Goal: Task Accomplishment & Management: Manage account settings

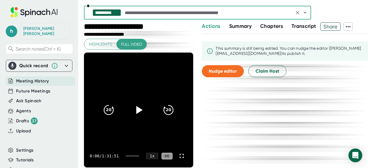
click at [239, 24] on span "Summary" at bounding box center [240, 26] width 22 height 6
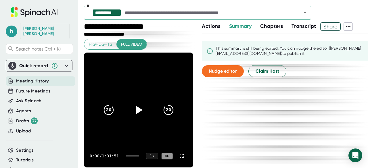
click at [269, 28] on span "Chapters" at bounding box center [271, 26] width 23 height 6
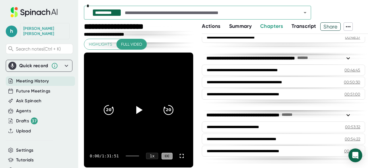
scroll to position [655, 0]
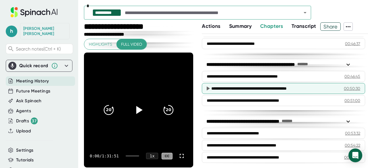
click at [344, 86] on div "00:50:30" at bounding box center [352, 89] width 16 height 6
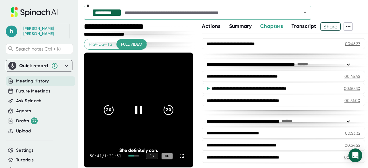
click at [133, 119] on div at bounding box center [138, 110] width 24 height 24
click at [220, 27] on span "Actions" at bounding box center [211, 26] width 18 height 6
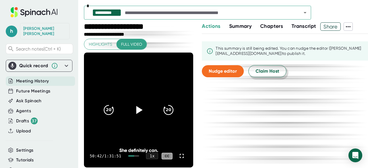
click at [262, 69] on span "Claim Host" at bounding box center [267, 71] width 24 height 7
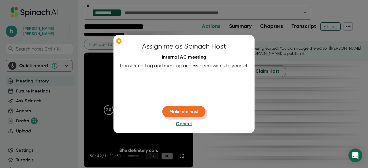
click at [180, 116] on button "Make me host" at bounding box center [183, 111] width 43 height 11
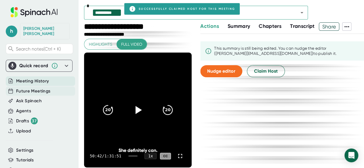
click at [50, 86] on div "Future Meetings" at bounding box center [40, 90] width 69 height 9
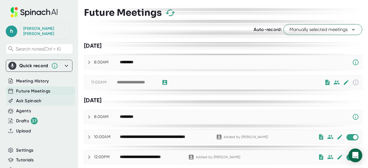
click at [39, 98] on span "Ask Spinach" at bounding box center [29, 101] width 26 height 7
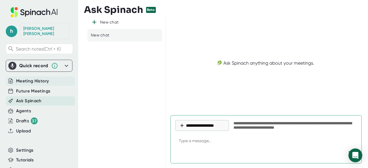
type textarea "x"
click at [34, 78] on span "Meeting History" at bounding box center [32, 81] width 33 height 7
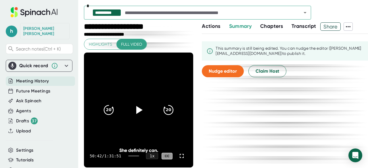
click at [209, 26] on span "Actions" at bounding box center [211, 26] width 18 height 6
click at [301, 27] on span "Transcript" at bounding box center [303, 26] width 25 height 6
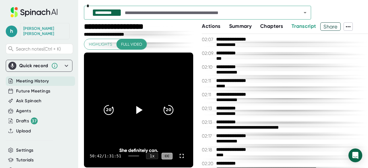
click at [271, 27] on span "Chapters" at bounding box center [271, 26] width 23 height 6
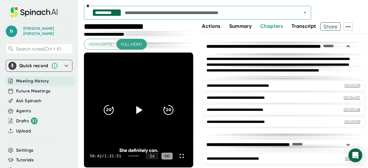
click at [299, 26] on span "Transcript" at bounding box center [303, 26] width 25 height 6
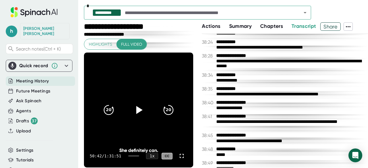
scroll to position [7893, 0]
